Goal: Check status: Check status

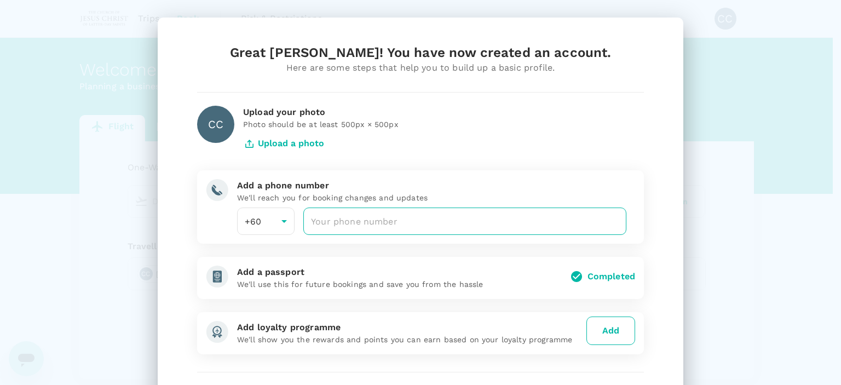
click at [355, 232] on input "number" at bounding box center [464, 220] width 323 height 27
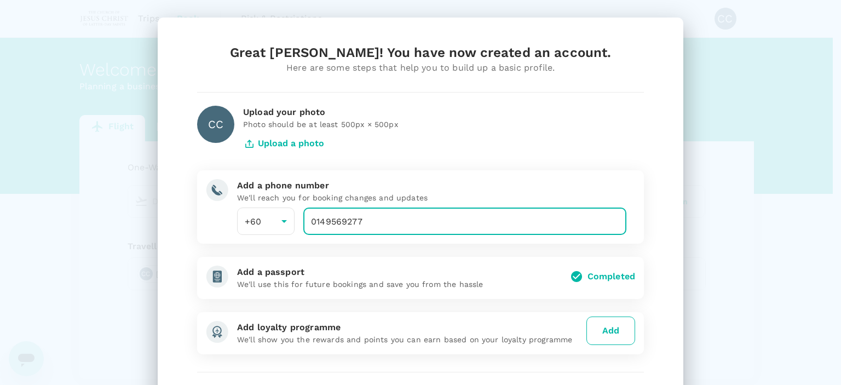
click at [313, 223] on input "0149569277" at bounding box center [464, 220] width 323 height 27
type input "149569277"
click at [365, 80] on div "Great Crystel Lee Leng! You have now created an account. Here are some steps th…" at bounding box center [420, 237] width 473 height 386
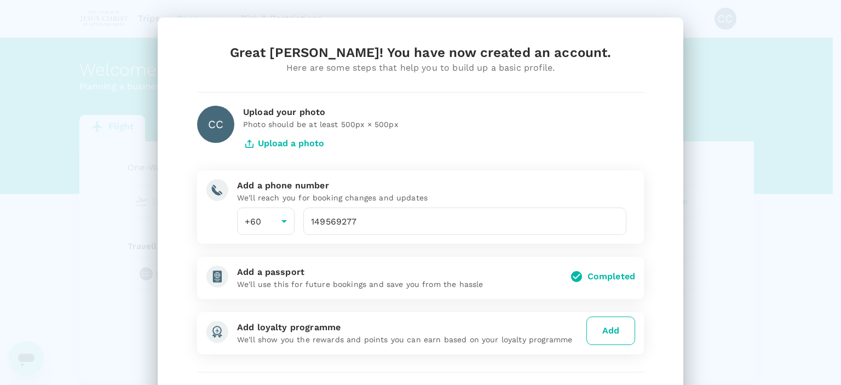
click at [255, 146] on button "Upload a photo" at bounding box center [283, 143] width 81 height 27
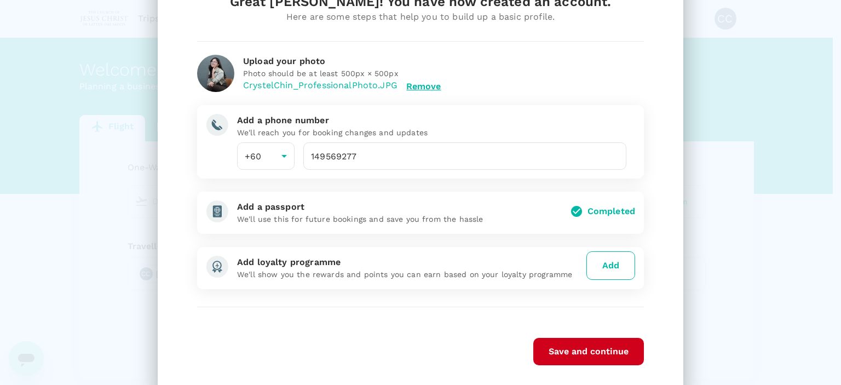
scroll to position [55, 0]
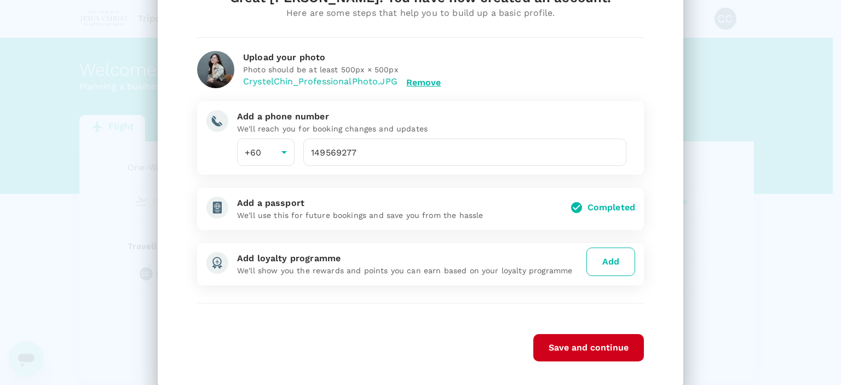
click at [603, 269] on button "Add" at bounding box center [610, 261] width 49 height 28
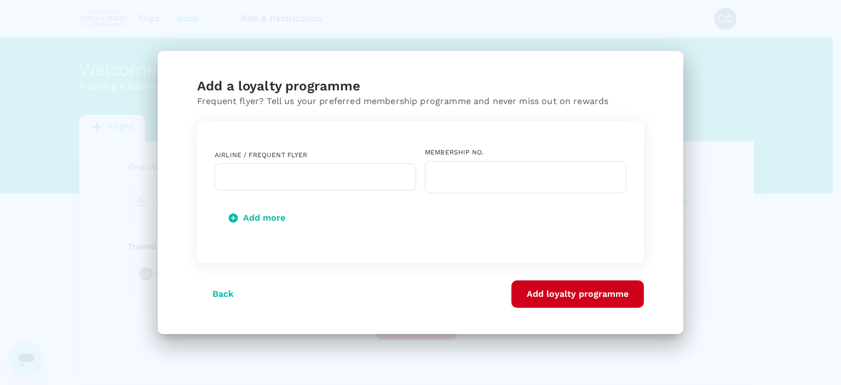
scroll to position [0, 0]
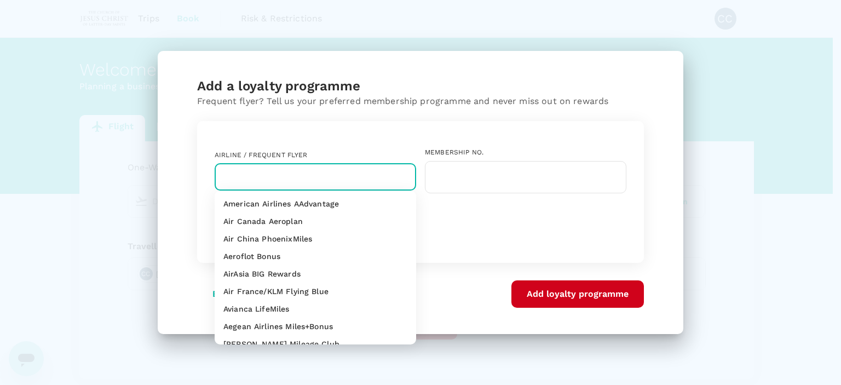
click at [320, 181] on input "text" at bounding box center [306, 176] width 175 height 21
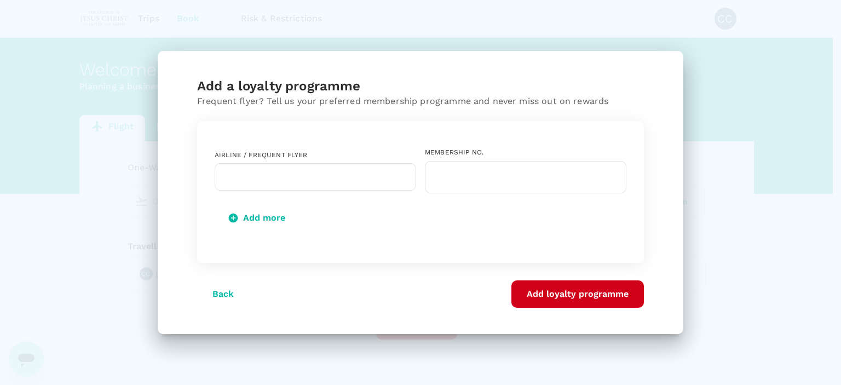
click at [436, 218] on div "Add more" at bounding box center [421, 218] width 412 height 28
click at [330, 168] on input "text" at bounding box center [306, 176] width 175 height 21
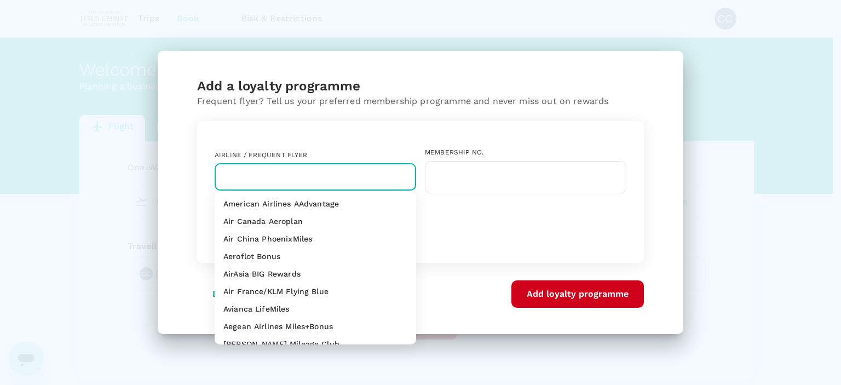
click at [324, 279] on li "AirAsia BIG Rewards" at bounding box center [315, 274] width 201 height 18
type input "AirAsia BIG Rewards"
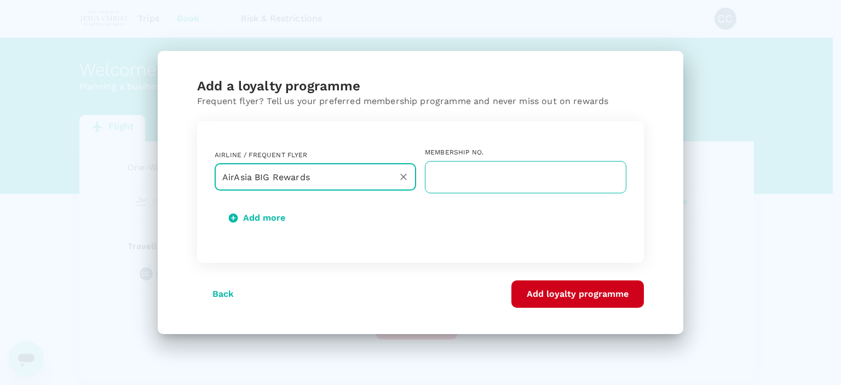
click at [459, 189] on input "text" at bounding box center [525, 177] width 201 height 32
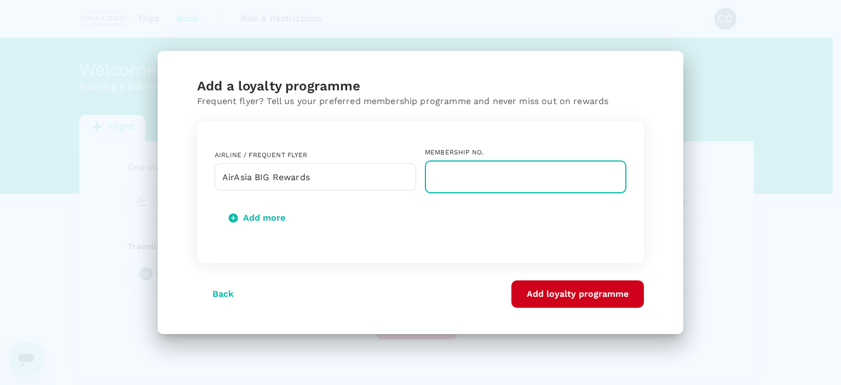
paste input "9999990005083299"
type input "9999990005083299"
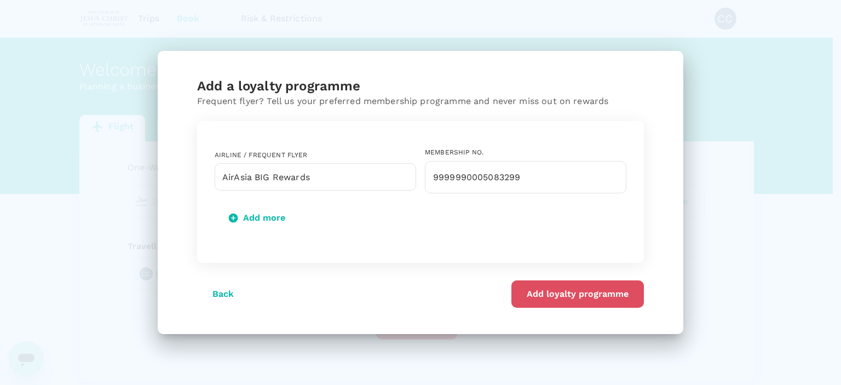
click at [561, 297] on button "Add loyalty programme" at bounding box center [577, 293] width 132 height 27
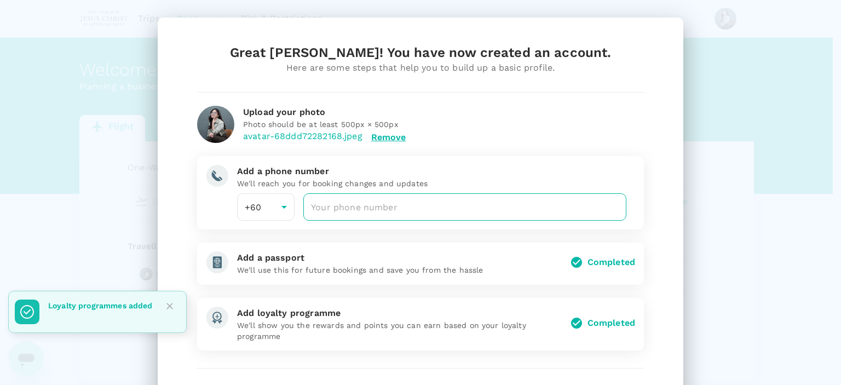
click at [463, 199] on input "number" at bounding box center [464, 206] width 323 height 27
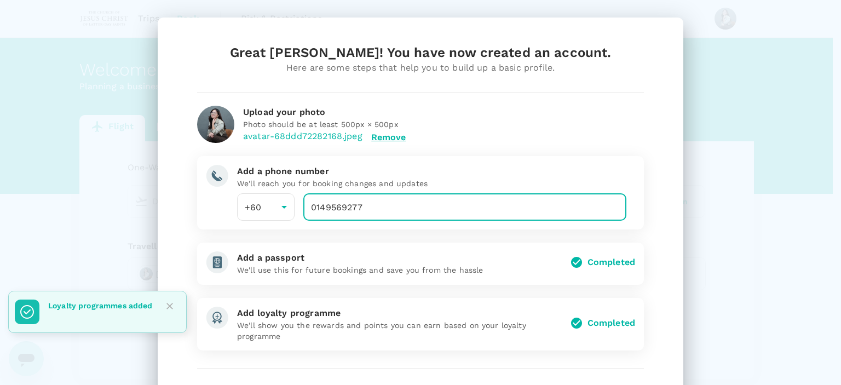
click at [315, 206] on input "0149569277" at bounding box center [464, 206] width 323 height 27
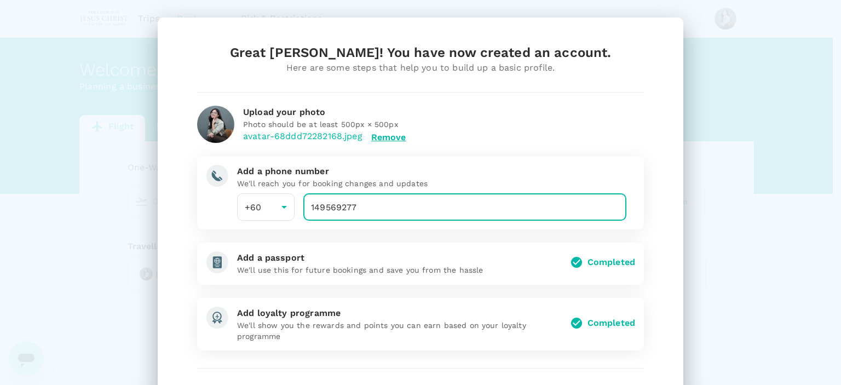
type input "149569277"
click at [532, 159] on div "Add a phone number We'll reach you for booking changes and updates +60 60 ​ 149…" at bounding box center [427, 188] width 398 height 65
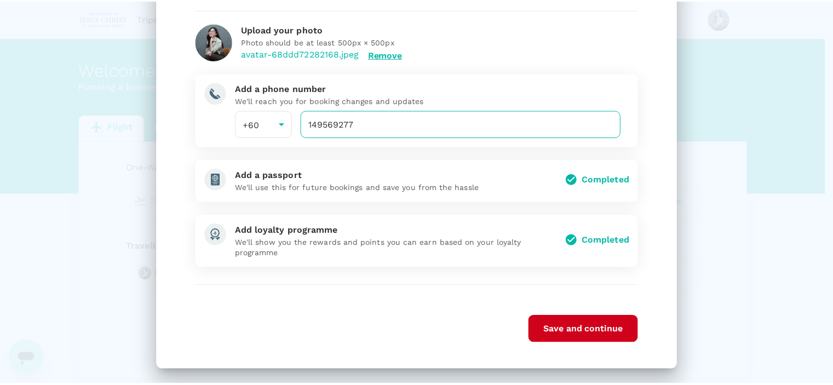
scroll to position [85, 0]
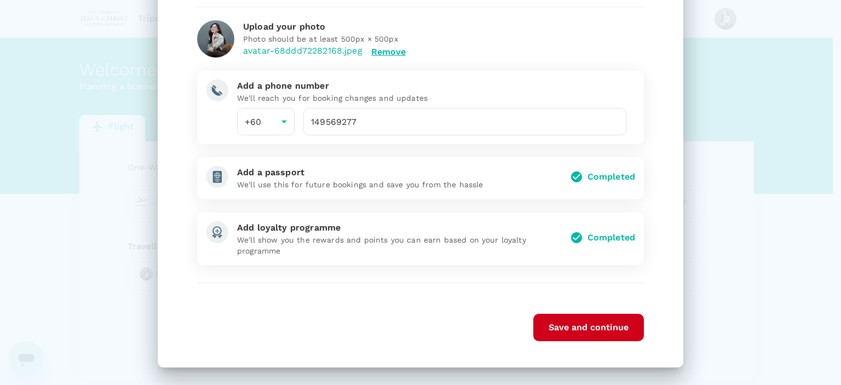
click at [569, 327] on button "Save and continue" at bounding box center [588, 327] width 111 height 27
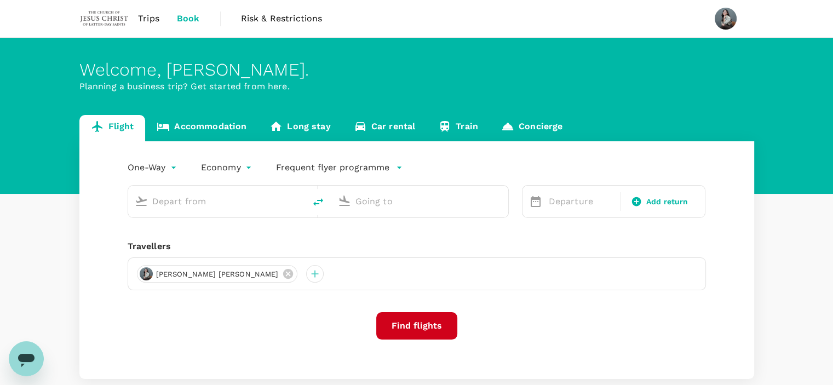
click at [147, 17] on span "Trips" at bounding box center [148, 18] width 21 height 13
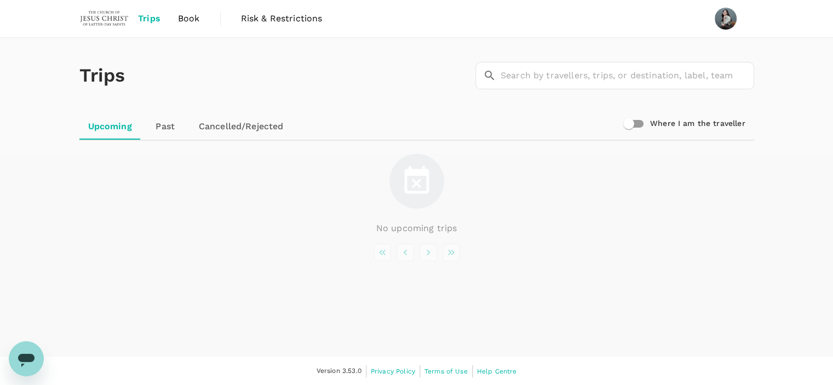
click at [164, 122] on link "Past" at bounding box center [165, 126] width 49 height 26
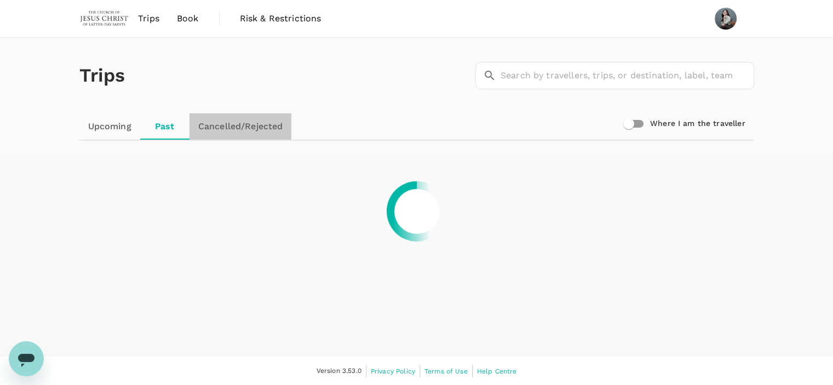
click at [223, 127] on link "Cancelled/Rejected" at bounding box center [240, 126] width 102 height 26
click at [199, 13] on link "Book" at bounding box center [187, 18] width 39 height 37
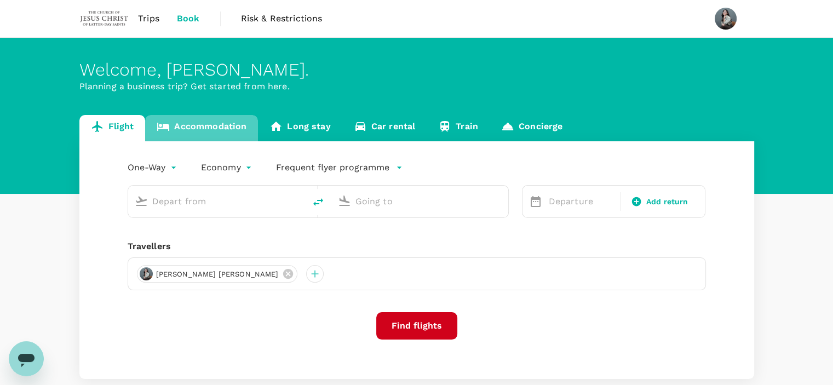
click at [217, 135] on link "Accommodation" at bounding box center [201, 128] width 113 height 26
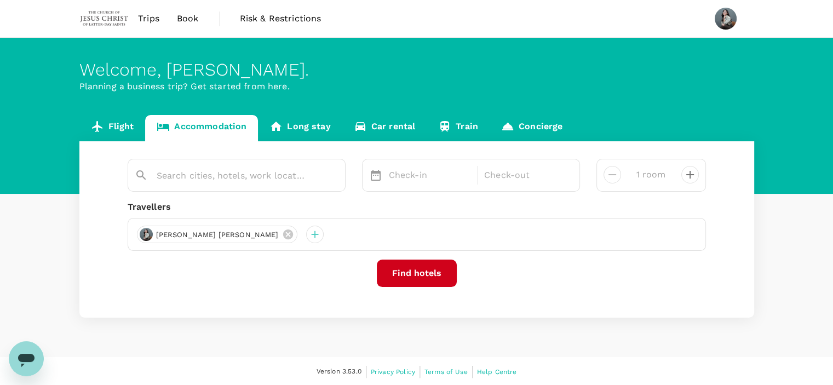
click at [293, 124] on link "Long stay" at bounding box center [300, 128] width 84 height 26
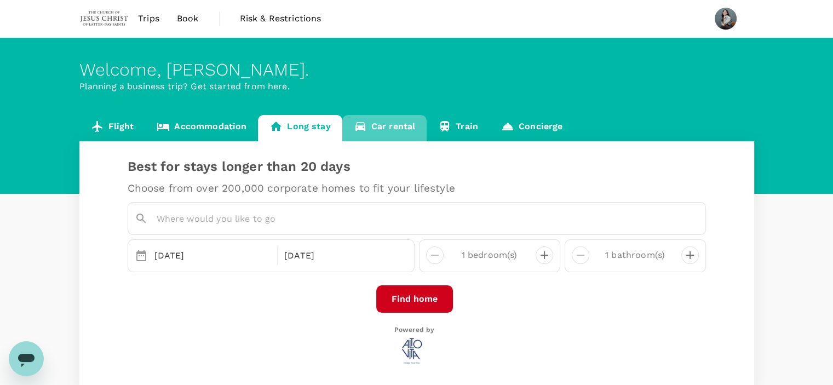
click at [392, 124] on link "Car rental" at bounding box center [384, 128] width 85 height 26
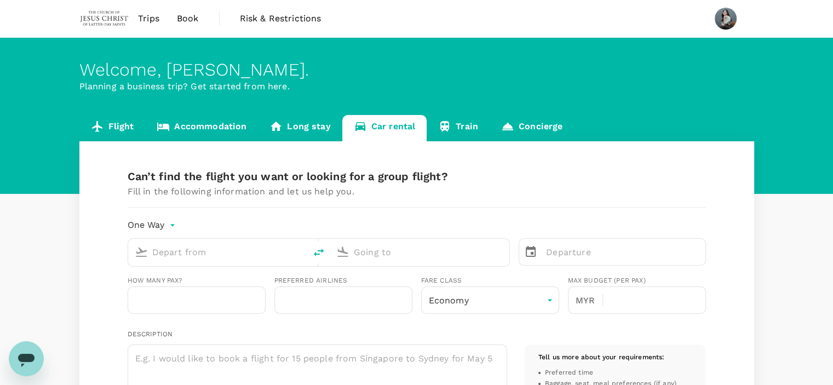
type input "Concierge booking - flight"
type input "60"
type input "Concierge booking - car-rental"
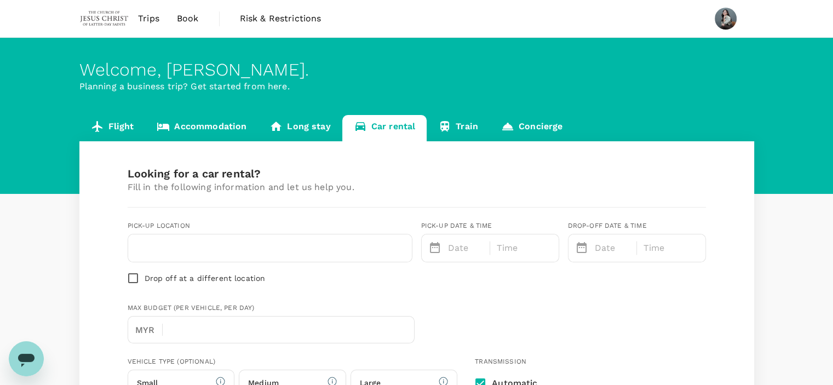
click at [469, 129] on link "Train" at bounding box center [457, 128] width 63 height 26
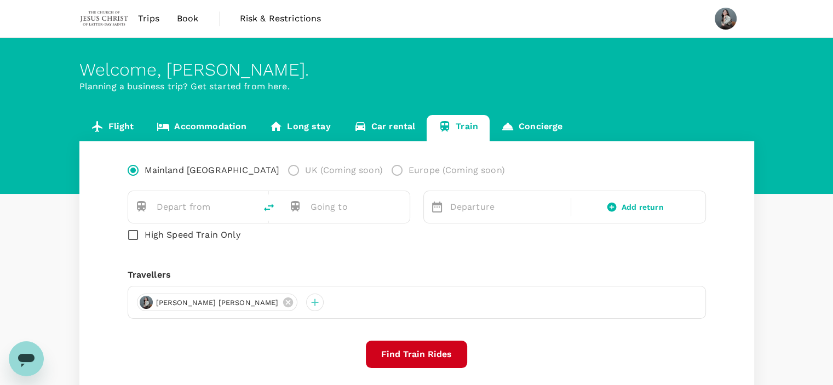
click at [550, 131] on link "Concierge" at bounding box center [531, 128] width 84 height 26
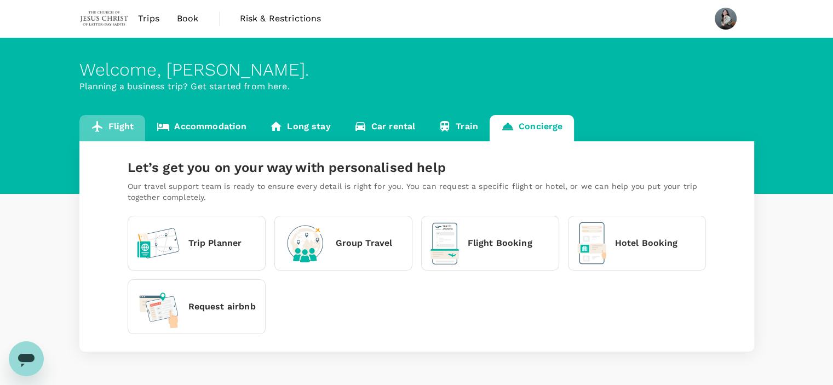
click at [120, 126] on link "Flight" at bounding box center [112, 128] width 66 height 26
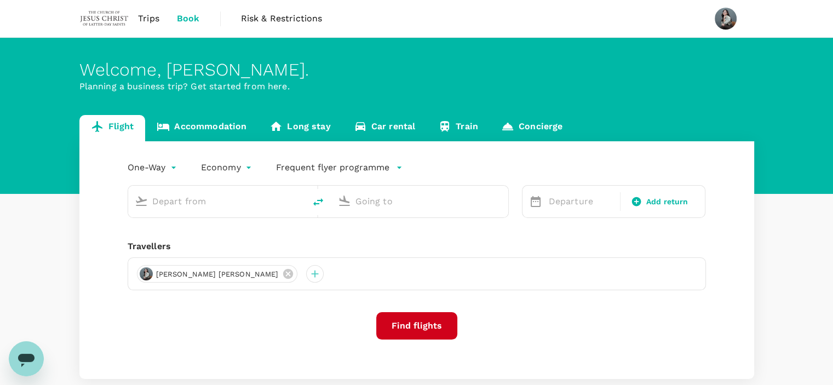
click at [275, 14] on span "Risk & Restrictions" at bounding box center [282, 18] width 82 height 13
click at [147, 15] on span "Trips" at bounding box center [148, 18] width 21 height 13
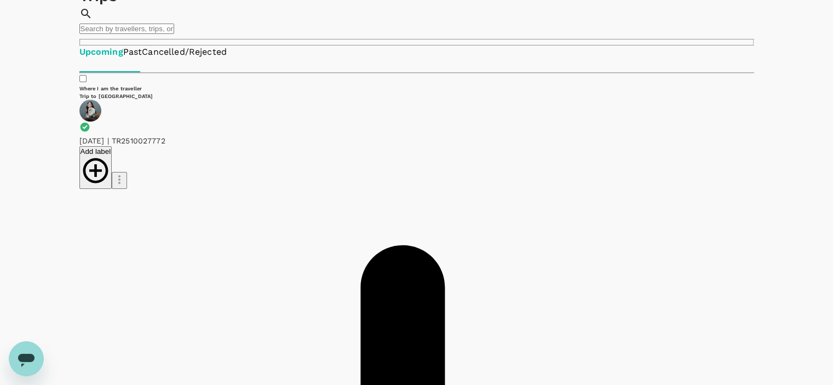
scroll to position [55, 0]
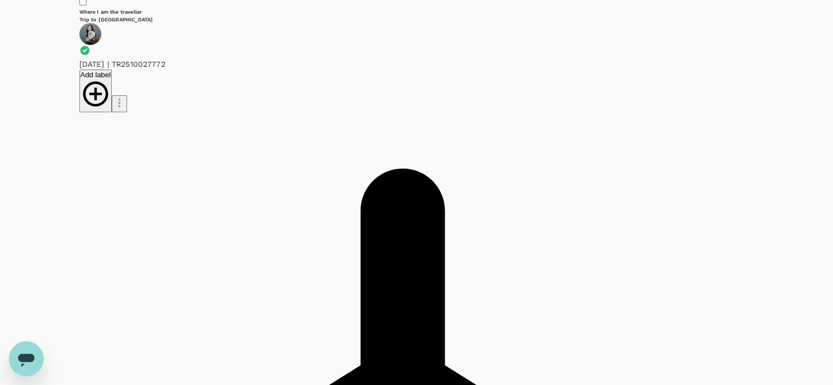
scroll to position [164, 0]
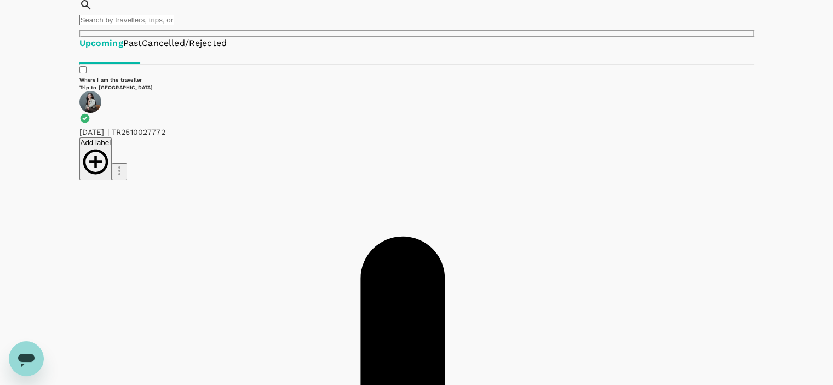
scroll to position [55, 0]
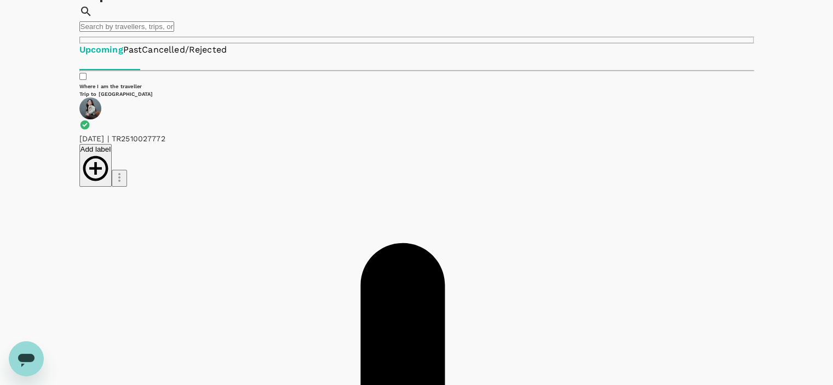
click at [142, 56] on link "Past" at bounding box center [132, 50] width 19 height 13
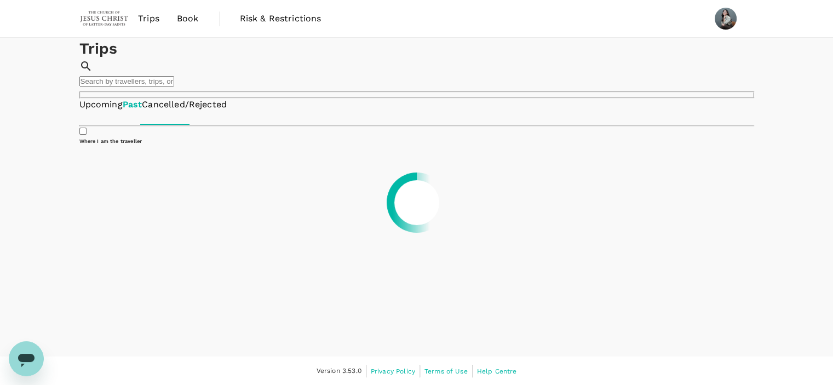
click at [106, 111] on link "Upcoming" at bounding box center [100, 105] width 43 height 13
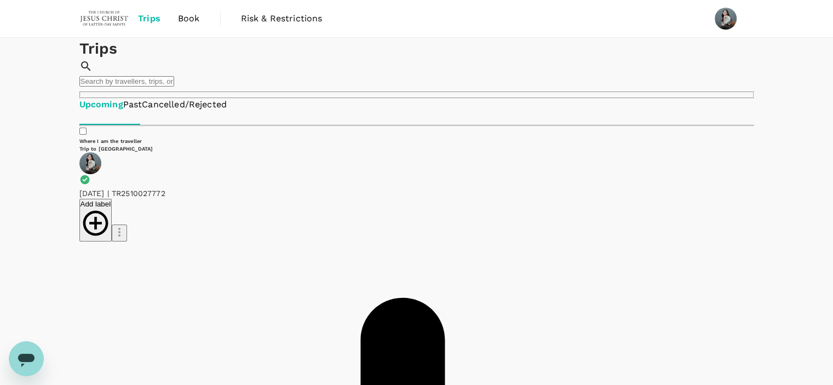
click at [187, 18] on span "Book" at bounding box center [189, 18] width 22 height 13
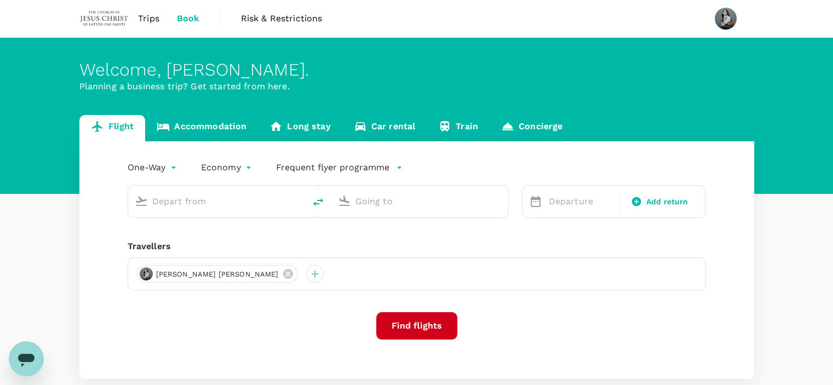
click at [154, 24] on span "Trips" at bounding box center [148, 18] width 21 height 13
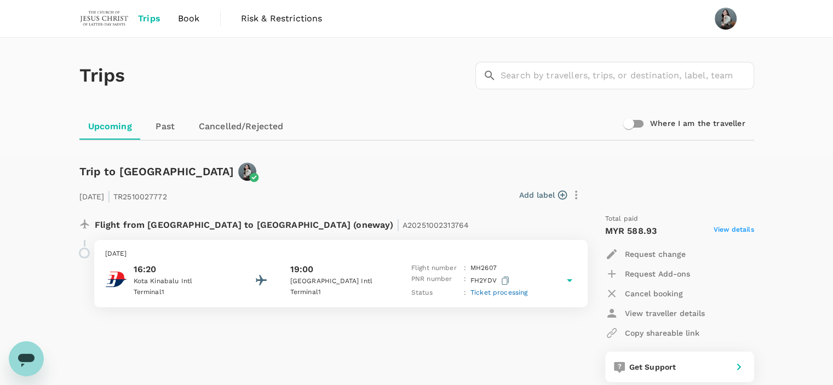
click at [570, 275] on icon at bounding box center [569, 280] width 13 height 13
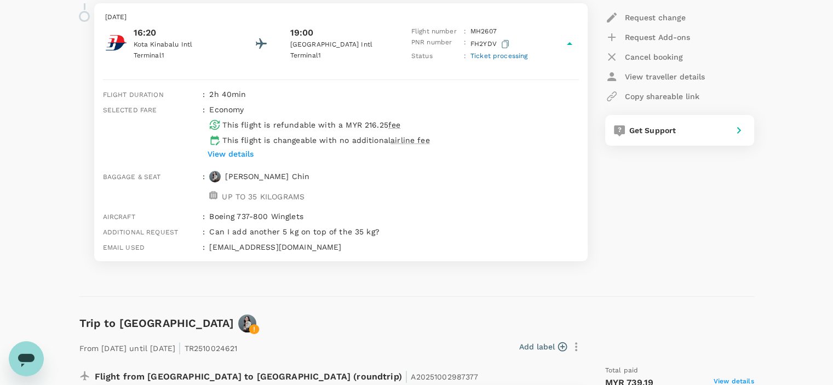
scroll to position [455, 0]
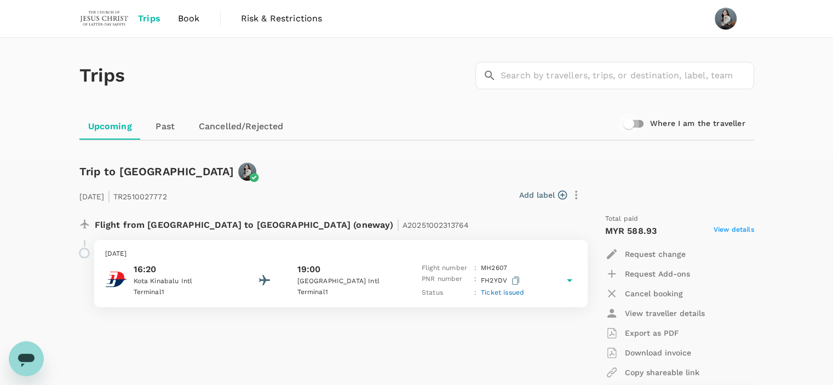
click at [638, 126] on input "Where I am the traveller" at bounding box center [628, 123] width 62 height 21
click at [635, 122] on input "Where I am the traveller" at bounding box center [639, 123] width 62 height 21
checkbox input "false"
